Goal: Find specific page/section

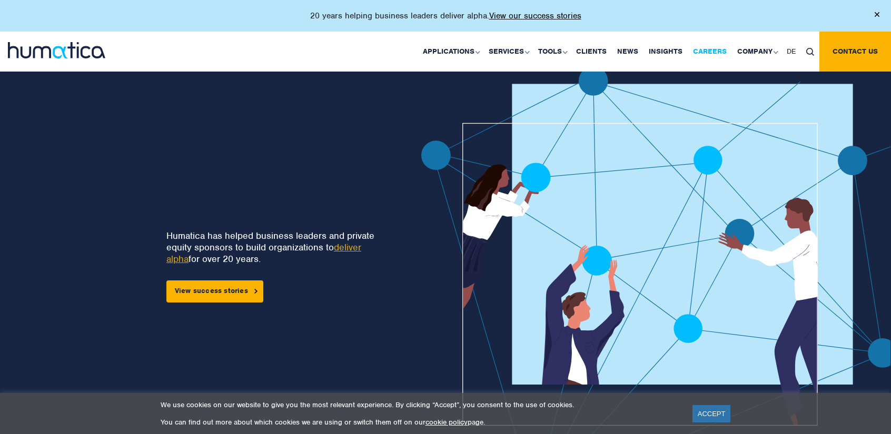
click at [724, 52] on link "Careers" at bounding box center [709, 52] width 44 height 40
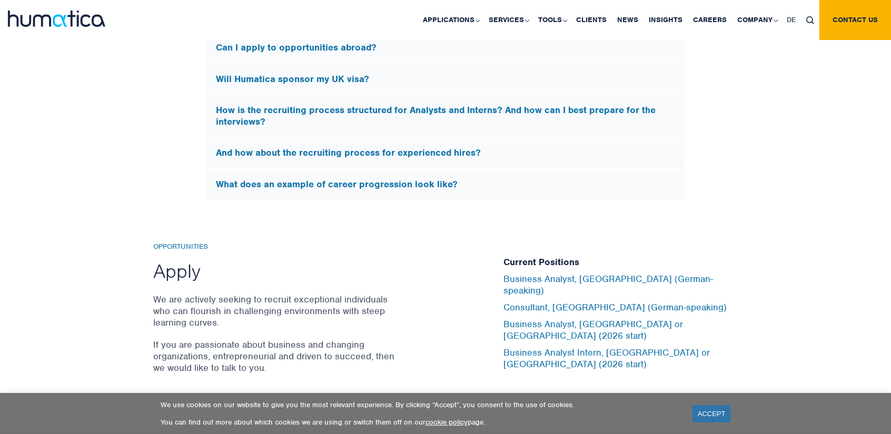
scroll to position [3530, 0]
